Goal: Navigation & Orientation: Find specific page/section

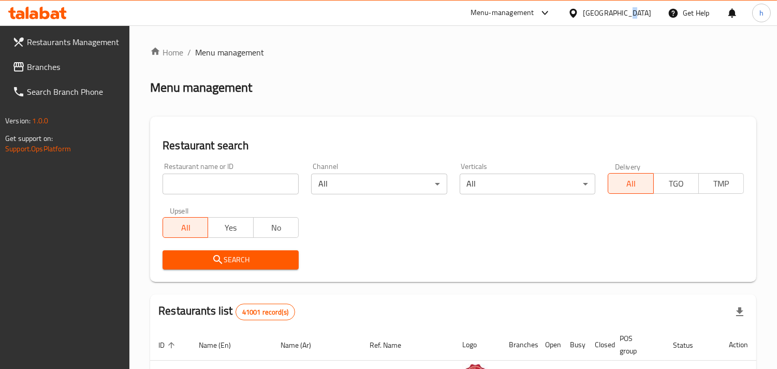
click at [624, 6] on div "United Arab Emirates" at bounding box center [610, 13] width 100 height 25
click at [603, 12] on div "United Arab Emirates" at bounding box center [617, 12] width 68 height 11
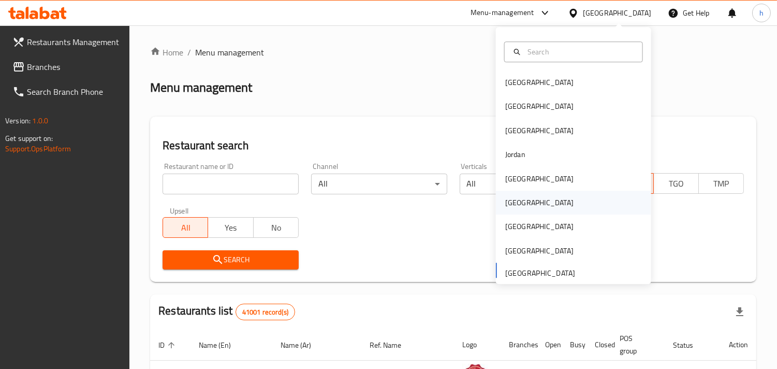
click at [514, 198] on div "Oman" at bounding box center [539, 202] width 68 height 11
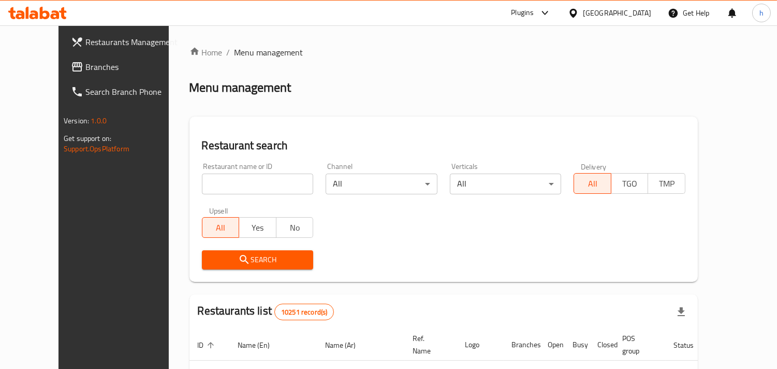
click at [583, 16] on div at bounding box center [575, 12] width 15 height 11
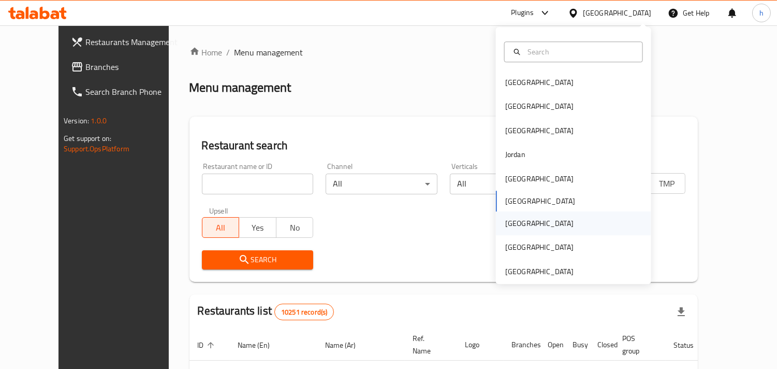
click at [515, 220] on div "[GEOGRAPHIC_DATA]" at bounding box center [539, 223] width 85 height 24
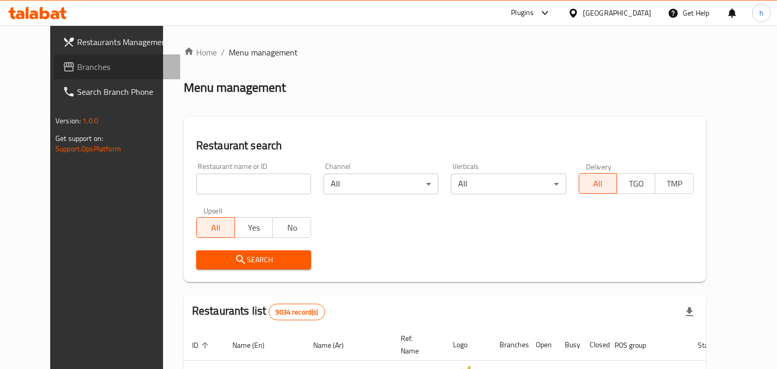
click at [87, 61] on span "Branches" at bounding box center [124, 67] width 95 height 12
